Goal: Task Accomplishment & Management: Manage account settings

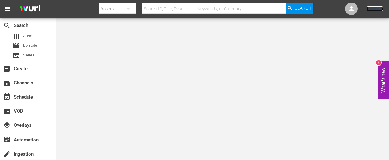
click at [377, 9] on link "Sign Out" at bounding box center [375, 8] width 16 height 5
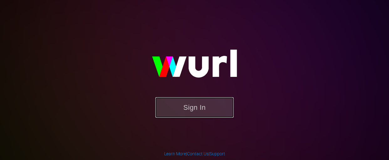
drag, startPoint x: 197, startPoint y: 110, endPoint x: 204, endPoint y: 104, distance: 8.4
click at [197, 110] on button "Sign In" at bounding box center [194, 107] width 78 height 20
